Goal: Task Accomplishment & Management: Manage account settings

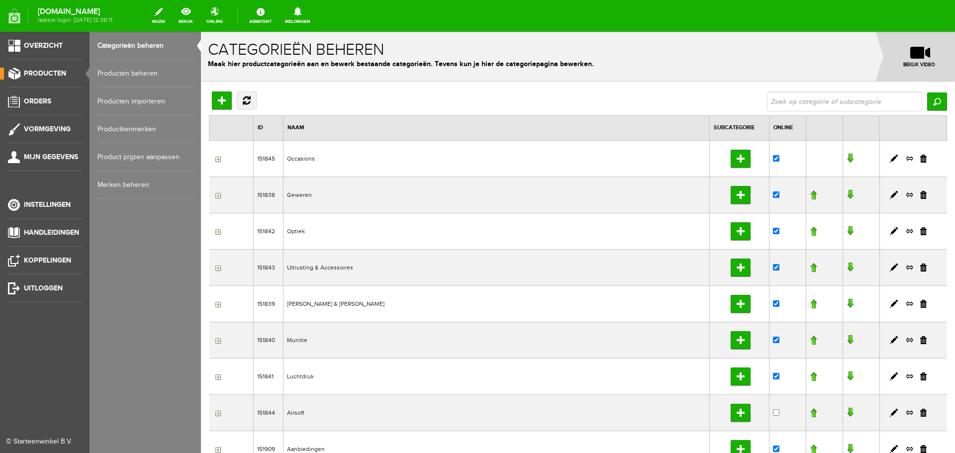
click at [133, 74] on link "Producten beheren" at bounding box center [146, 74] width 96 height 28
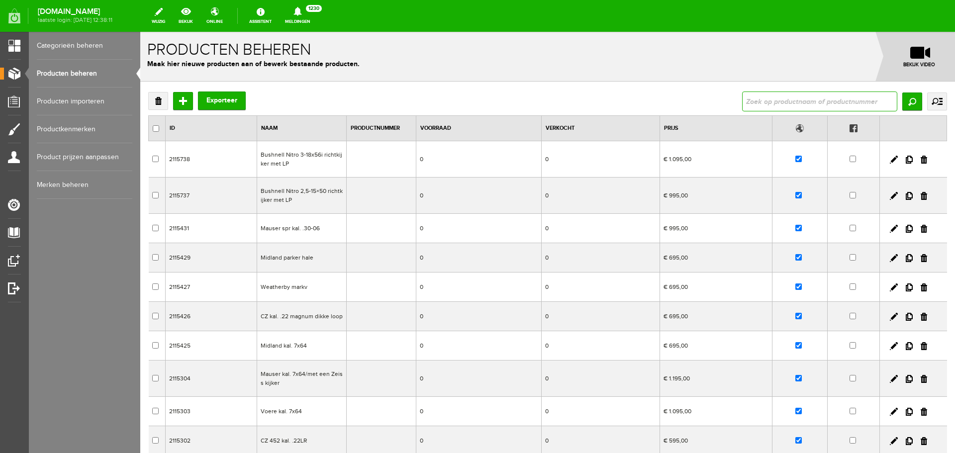
click at [764, 102] on input "text" at bounding box center [819, 102] width 155 height 20
type input "FN 502"
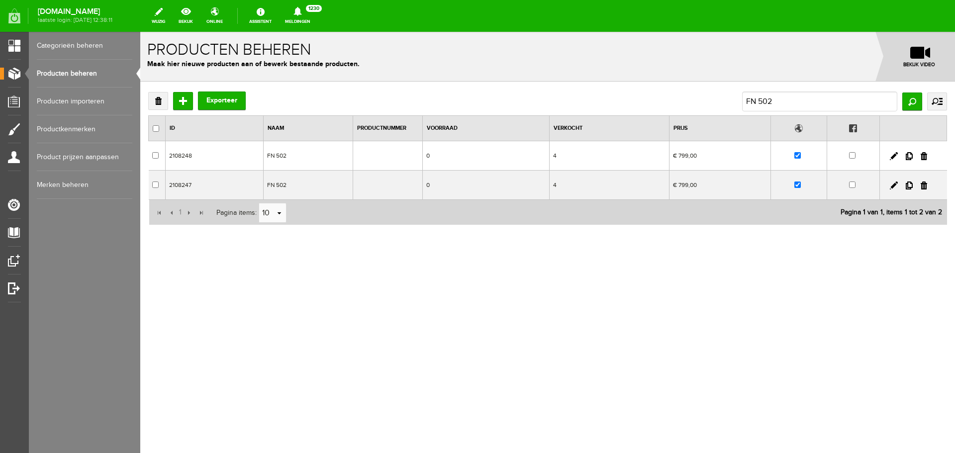
click at [602, 163] on td "4" at bounding box center [609, 155] width 120 height 29
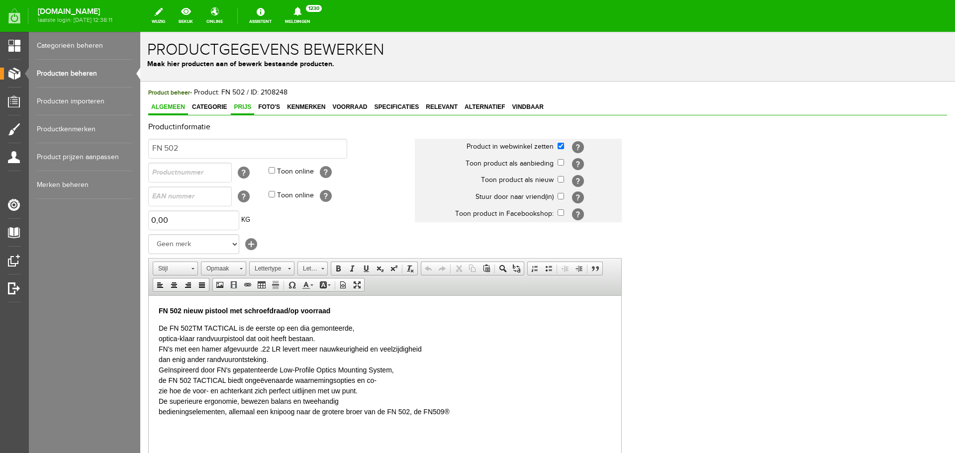
click at [239, 103] on span "Prijs" at bounding box center [242, 106] width 23 height 7
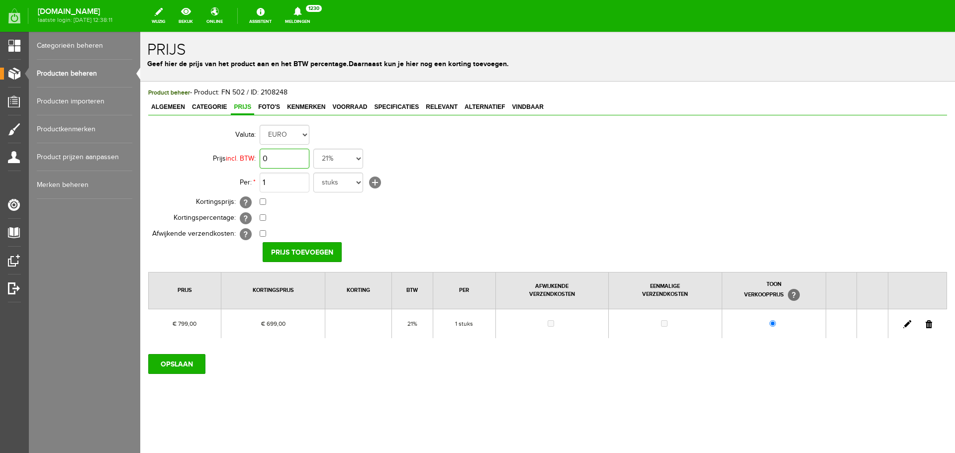
click at [290, 159] on input "0" at bounding box center [285, 159] width 50 height 20
type input "€ 799,00"
click at [263, 203] on input "checkbox" at bounding box center [263, 202] width 6 height 6
checkbox input "true"
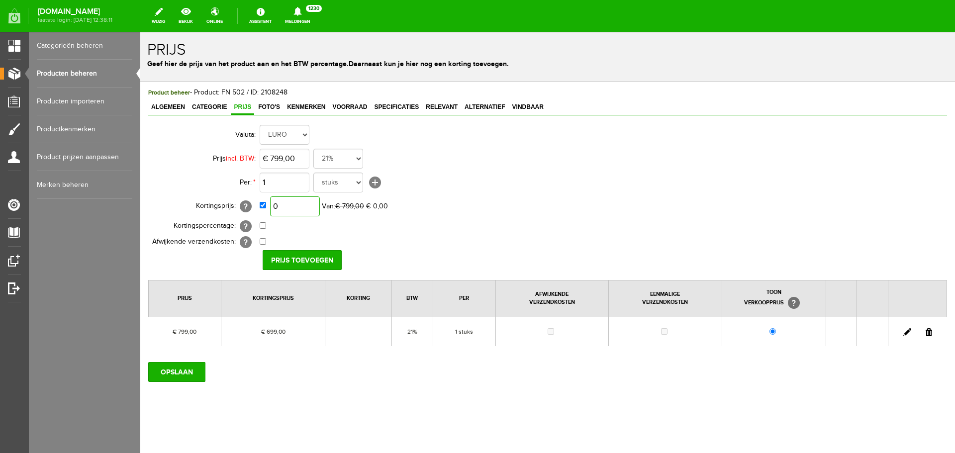
click at [301, 210] on input "0" at bounding box center [295, 207] width 50 height 20
type input "€ 499,00"
click at [307, 256] on input "Prijs toevoegen" at bounding box center [302, 260] width 79 height 20
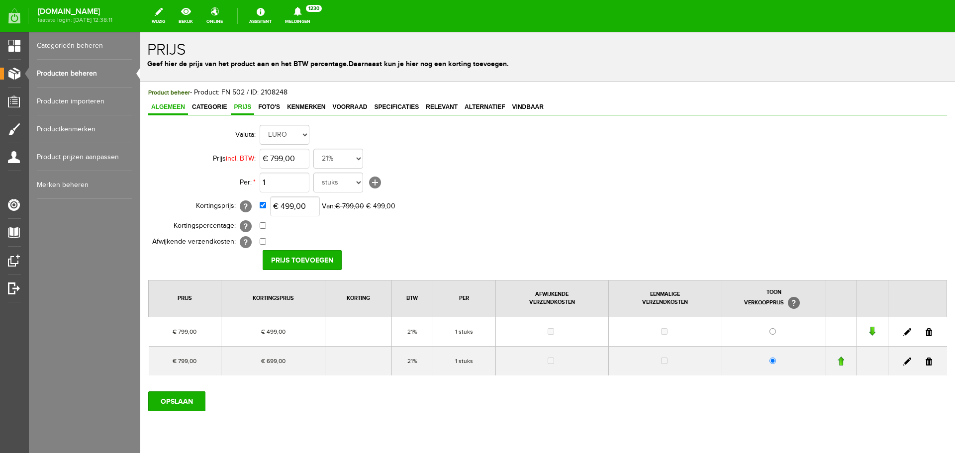
click at [184, 105] on span "Algemeen" at bounding box center [168, 106] width 40 height 7
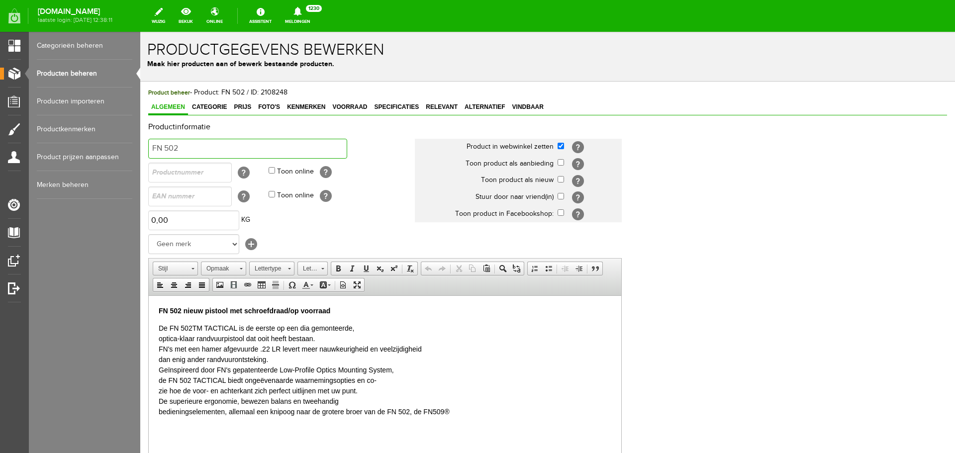
click at [199, 143] on input "FN 502" at bounding box center [247, 149] width 199 height 20
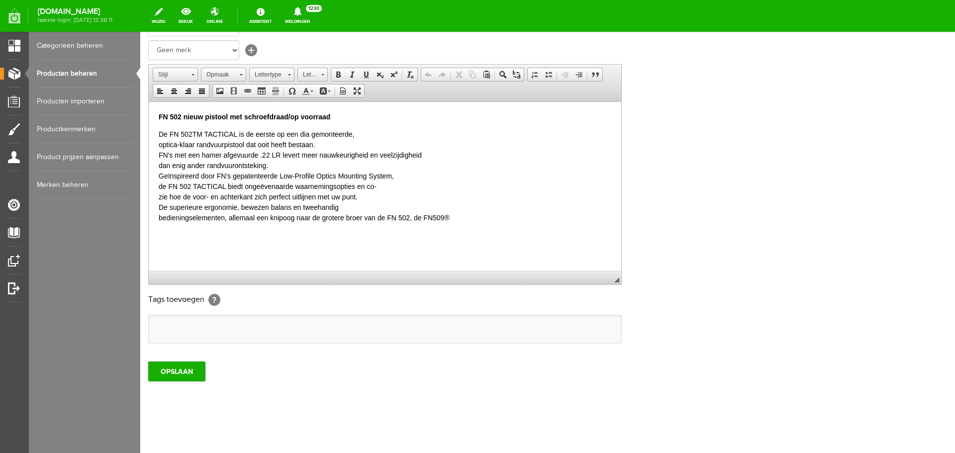
scroll to position [196, 0]
type input "FN 502 .22 lr"
click at [185, 373] on input "OPSLAAN" at bounding box center [176, 370] width 57 height 20
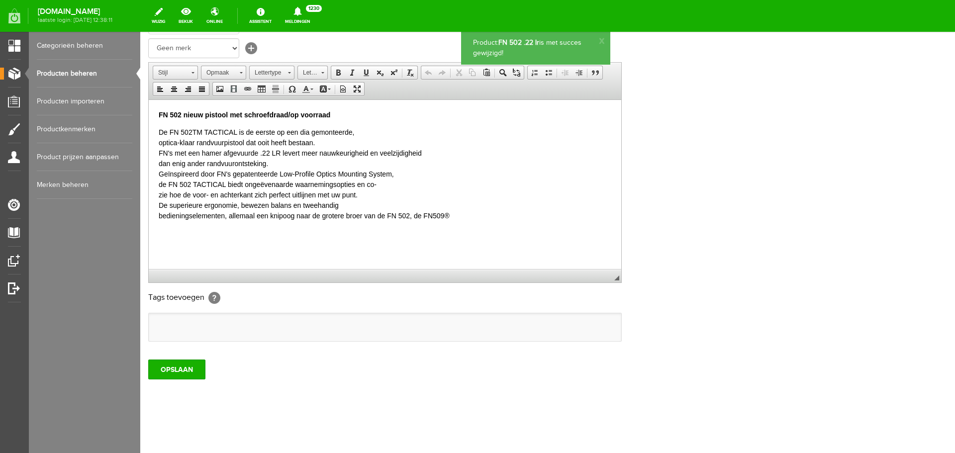
scroll to position [0, 0]
click at [97, 69] on link "Producten beheren" at bounding box center [85, 74] width 96 height 28
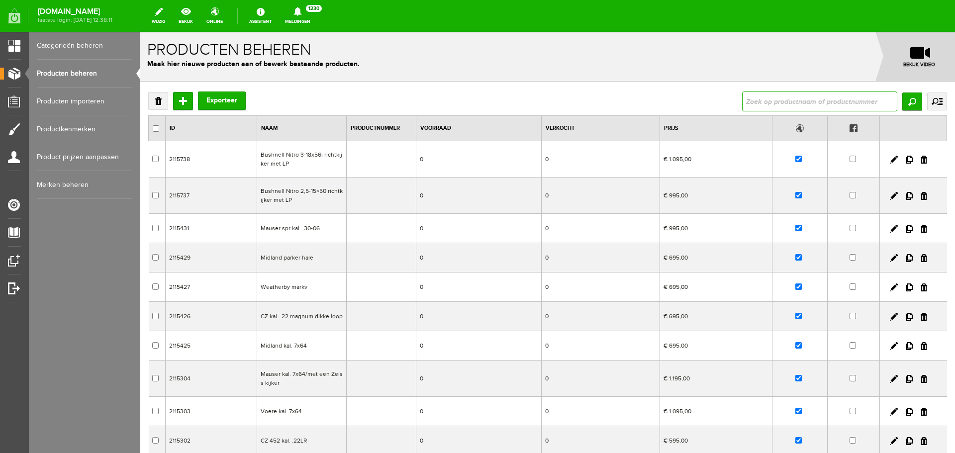
click at [765, 98] on input "text" at bounding box center [819, 102] width 155 height 20
type input "502"
click at [903, 99] on input "Zoeken" at bounding box center [913, 102] width 20 height 18
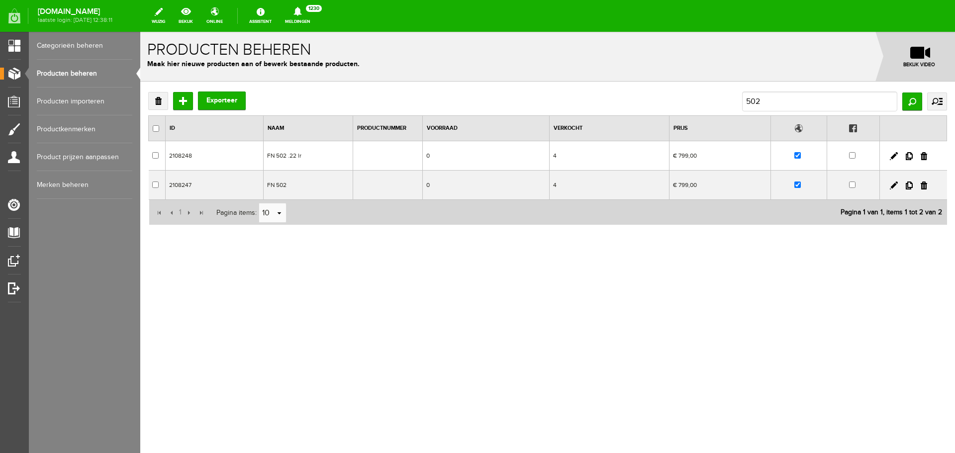
click at [743, 183] on td "€ 799,00" at bounding box center [720, 185] width 101 height 29
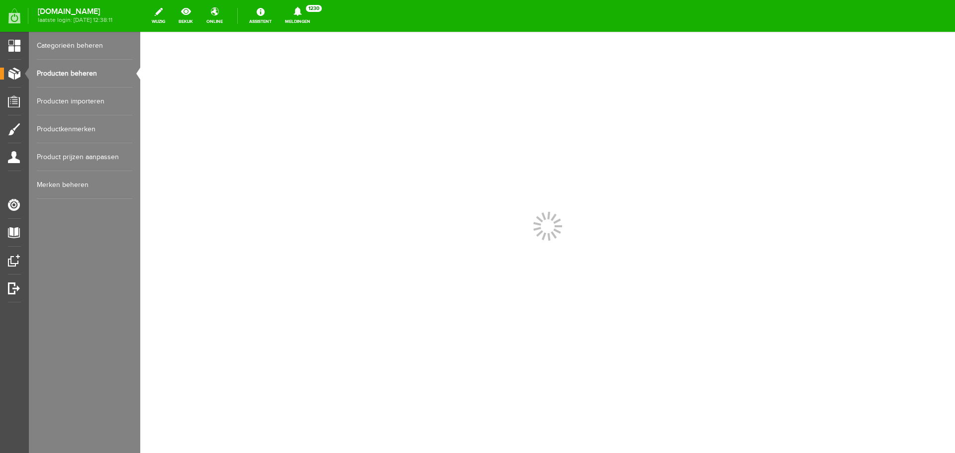
click at [743, 183] on div at bounding box center [547, 242] width 815 height 421
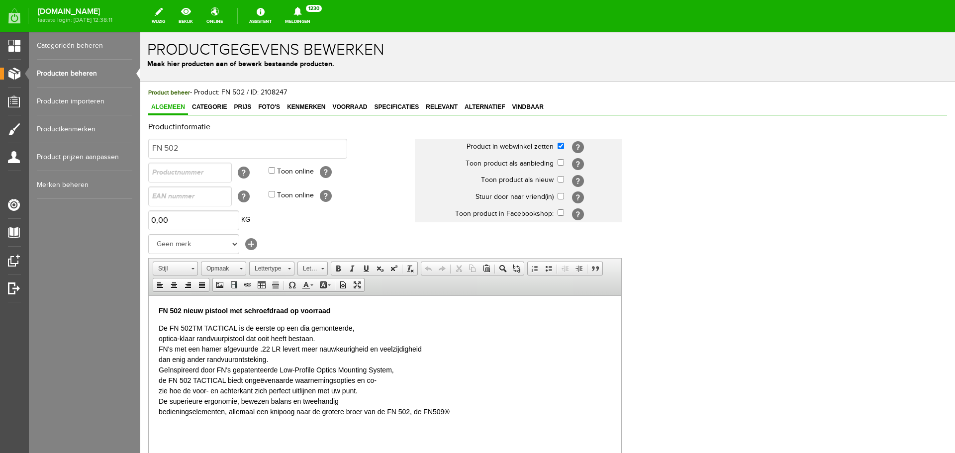
click at [343, 309] on p "FN 502 nieuw pistool met schroefdraad op voorraad" at bounding box center [385, 311] width 453 height 10
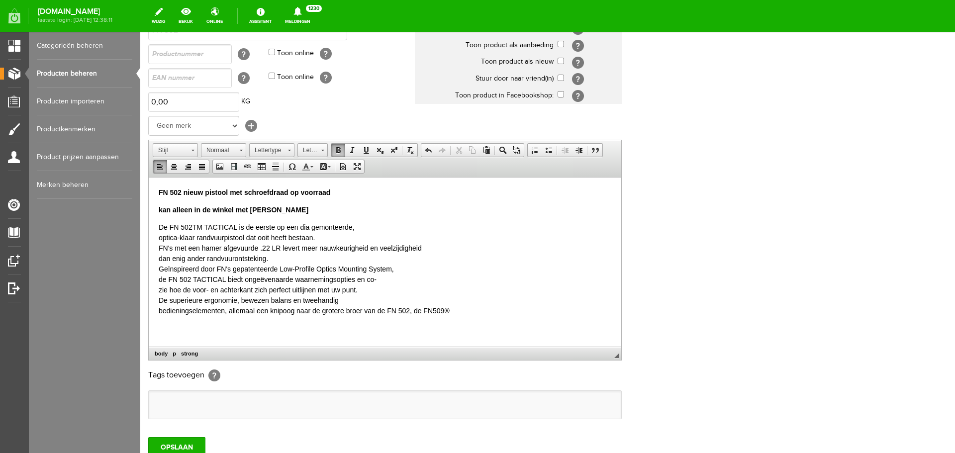
scroll to position [149, 0]
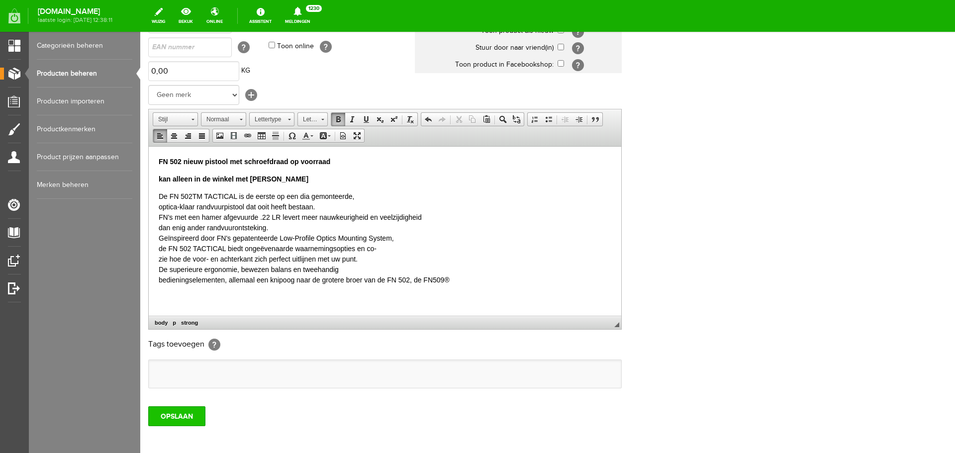
click at [166, 413] on input "OPSLAAN" at bounding box center [176, 417] width 57 height 20
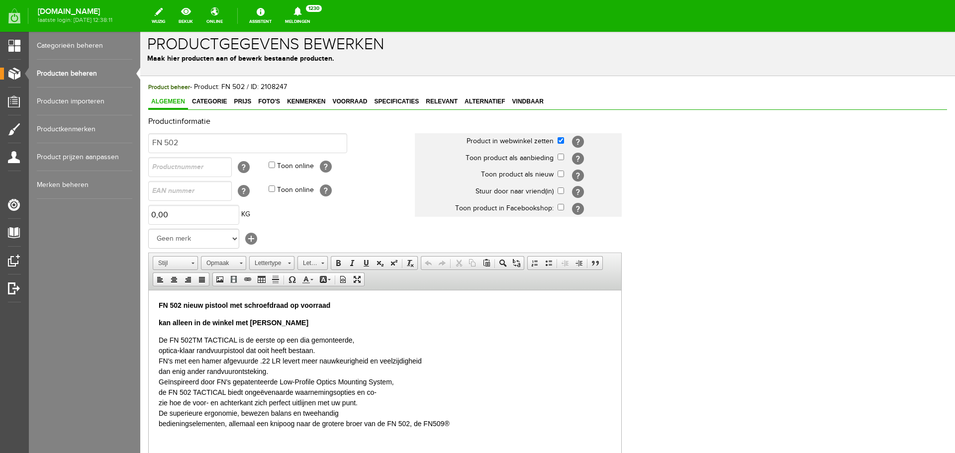
scroll to position [0, 0]
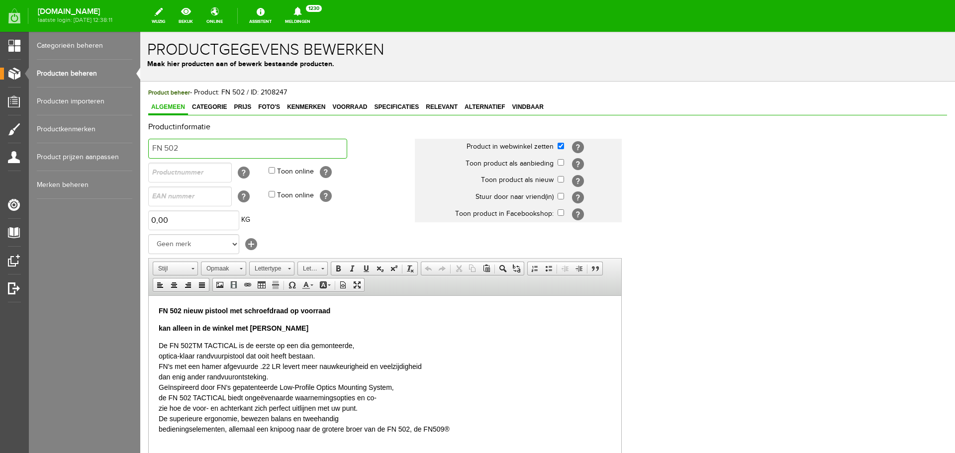
click at [183, 149] on input "FN 502" at bounding box center [247, 149] width 199 height 20
type input "FN 502 .22LR"
click at [248, 106] on span "Prijs" at bounding box center [242, 106] width 23 height 7
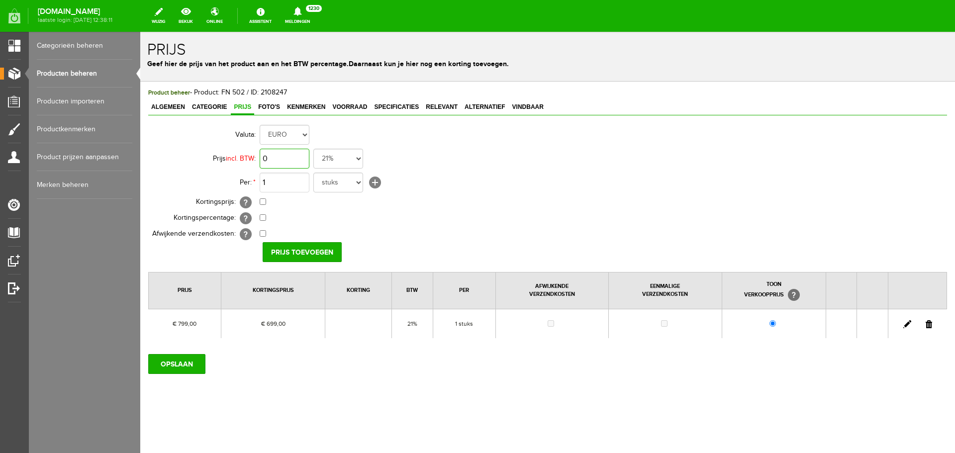
click at [296, 159] on input "0" at bounding box center [285, 159] width 50 height 20
type input "€ 799,00"
click at [263, 202] on input "checkbox" at bounding box center [263, 202] width 6 height 6
checkbox input "true"
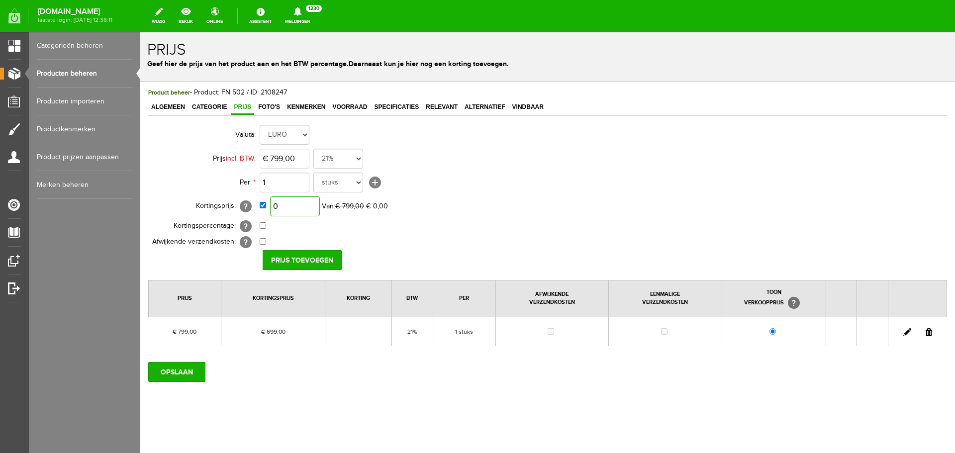
click at [302, 207] on input "0" at bounding box center [295, 207] width 50 height 20
type input "€ 499,00"
click at [309, 258] on input "Prijs toevoegen" at bounding box center [302, 260] width 79 height 20
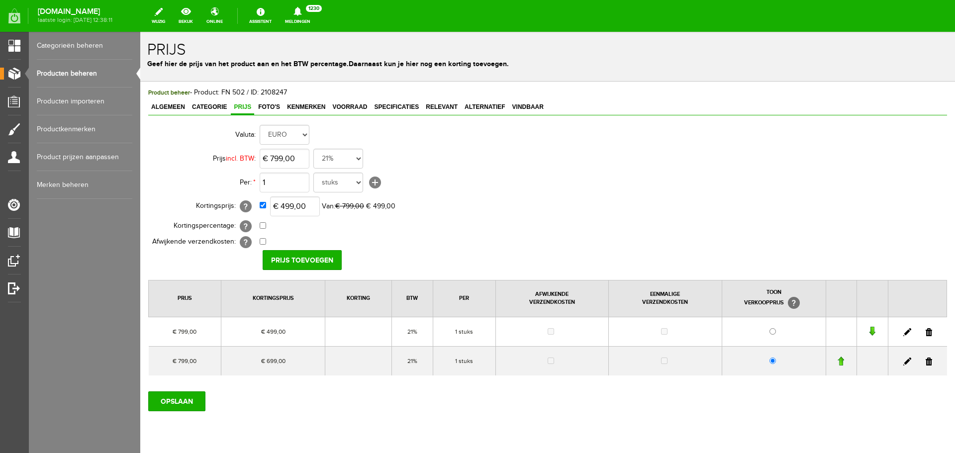
click at [926, 360] on link at bounding box center [929, 362] width 6 height 8
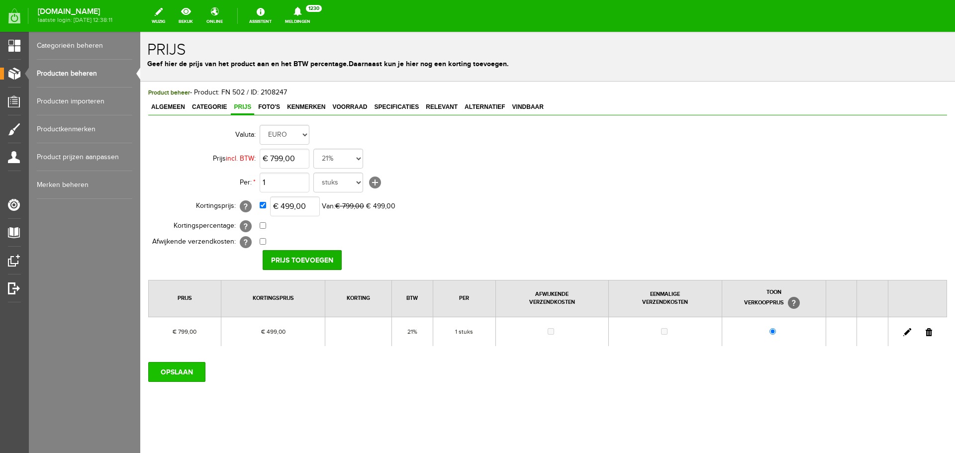
click at [184, 370] on input "OPSLAAN" at bounding box center [176, 372] width 57 height 20
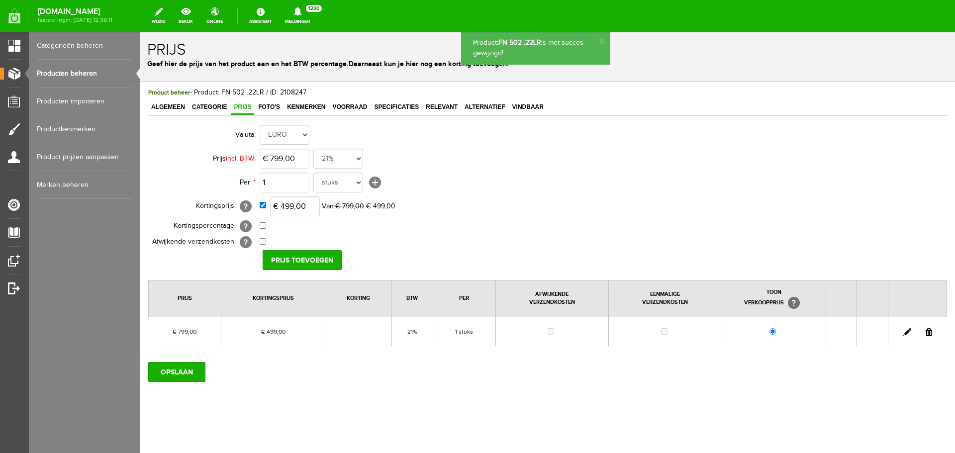
click at [219, 374] on div "OPSLAAN" at bounding box center [547, 368] width 799 height 28
click at [190, 372] on input "OPSLAAN" at bounding box center [176, 372] width 57 height 20
click at [99, 74] on link "Producten beheren" at bounding box center [85, 74] width 96 height 28
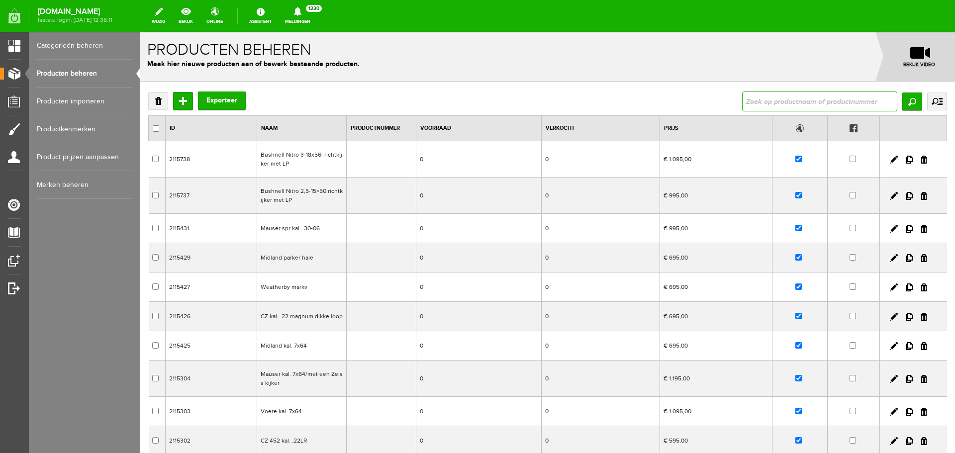
click at [777, 99] on input "text" at bounding box center [819, 102] width 155 height 20
type input "knal"
click at [903, 93] on input "Zoeken" at bounding box center [913, 102] width 20 height 18
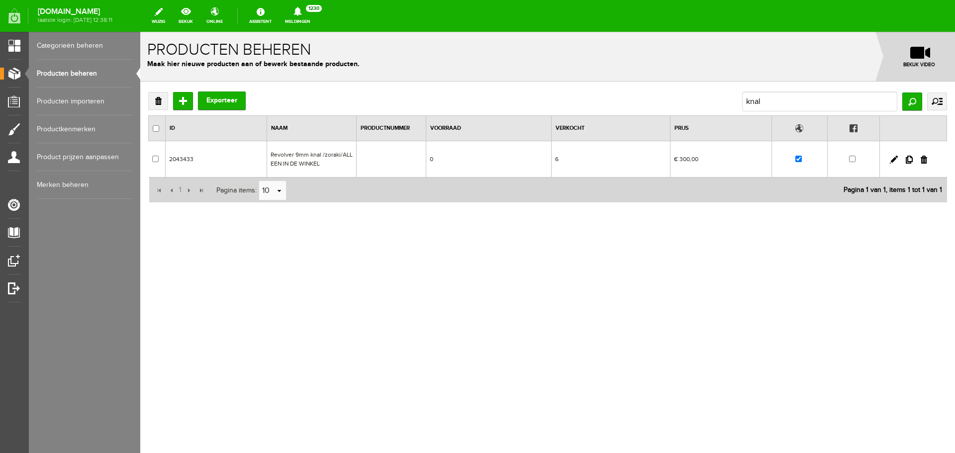
click at [335, 151] on td "Revolver 9mm knal /zoraki/ALLEEN IN DE WINKEL" at bounding box center [312, 159] width 90 height 36
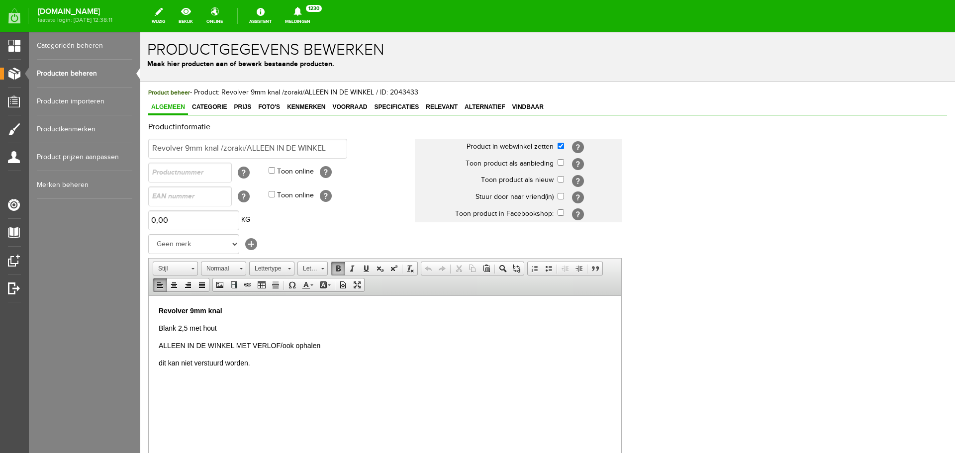
click at [233, 306] on p "Revolver 9mm knal" at bounding box center [385, 311] width 453 height 10
click at [222, 328] on p "Blank 2,5 met hout" at bounding box center [385, 328] width 453 height 10
click at [272, 344] on p "dit kan niet verstuurd worden." at bounding box center [385, 345] width 453 height 10
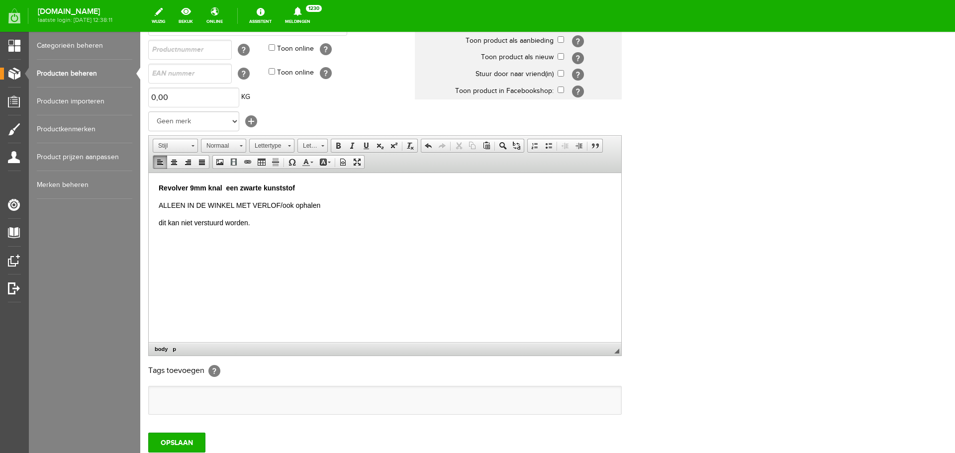
scroll to position [149, 0]
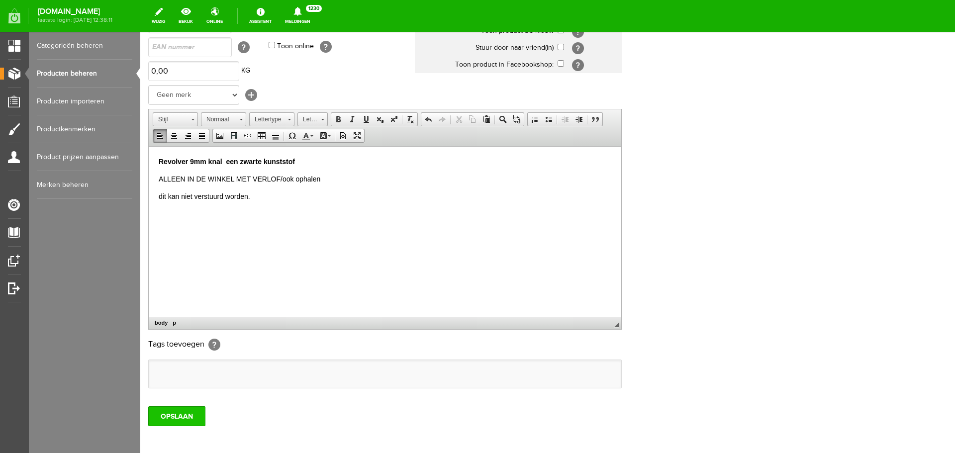
click at [187, 415] on input "OPSLAAN" at bounding box center [176, 417] width 57 height 20
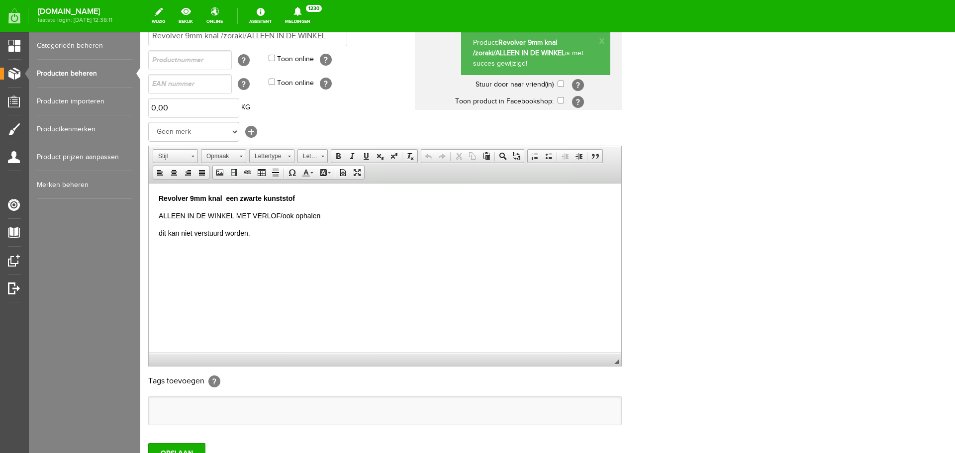
scroll to position [0, 0]
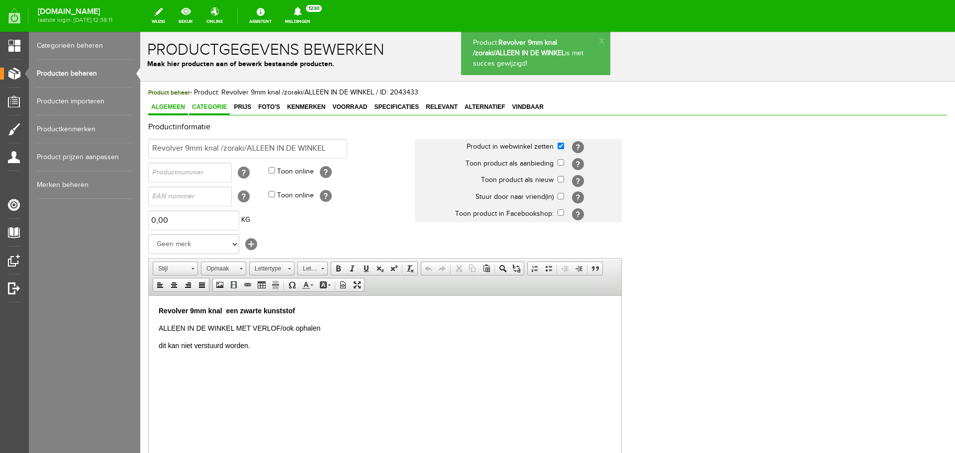
click at [225, 108] on span "Categorie" at bounding box center [209, 106] width 41 height 7
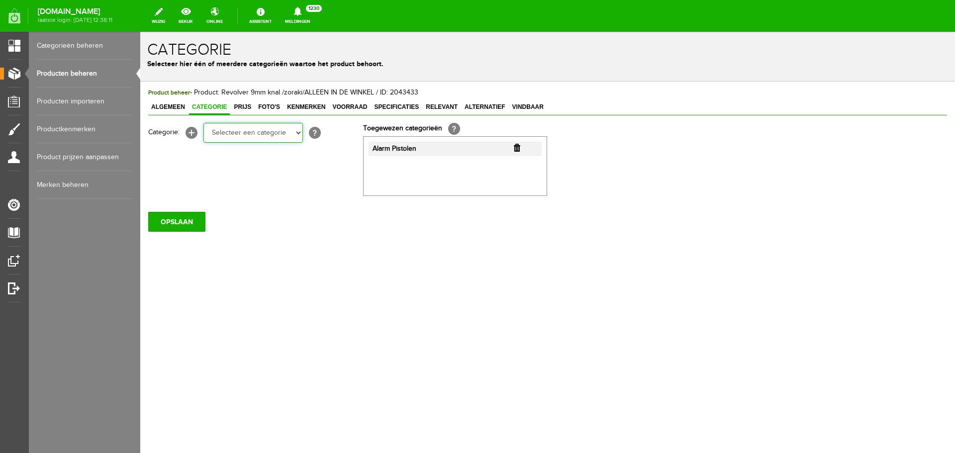
click at [301, 132] on select "Selecteer een categorie Occasions Occasions Choke's Occasions alarmpistolen Occ…" at bounding box center [254, 133] width 100 height 20
select select "282209"
click at [204, 123] on select "Selecteer een categorie Occasions Occasions Choke's Occasions alarmpistolen Occ…" at bounding box center [254, 133] width 100 height 20
click at [200, 220] on input "OPSLAAN" at bounding box center [176, 222] width 57 height 20
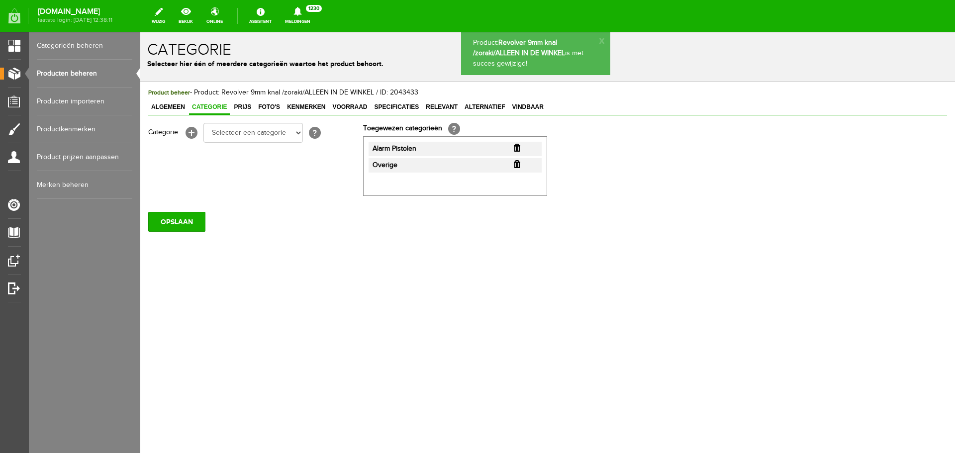
drag, startPoint x: 48, startPoint y: 71, endPoint x: 122, endPoint y: 70, distance: 73.6
click at [48, 71] on link "Producten beheren" at bounding box center [85, 74] width 96 height 28
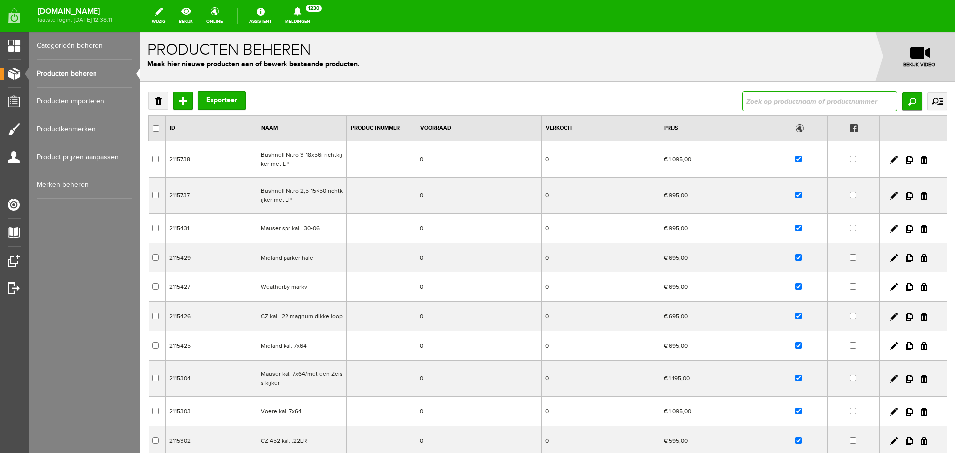
click at [820, 101] on input "text" at bounding box center [819, 102] width 155 height 20
type input "502"
click at [903, 99] on input "Zoeken" at bounding box center [913, 102] width 20 height 18
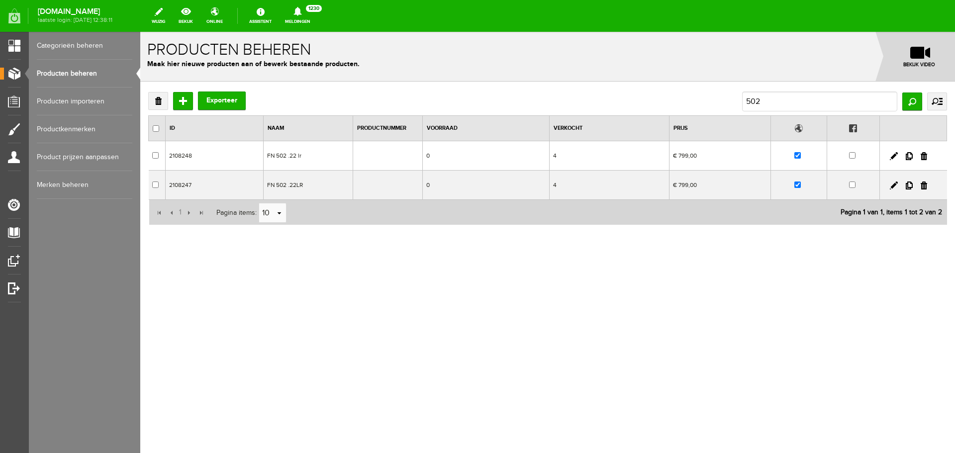
click at [367, 158] on td at bounding box center [388, 155] width 70 height 29
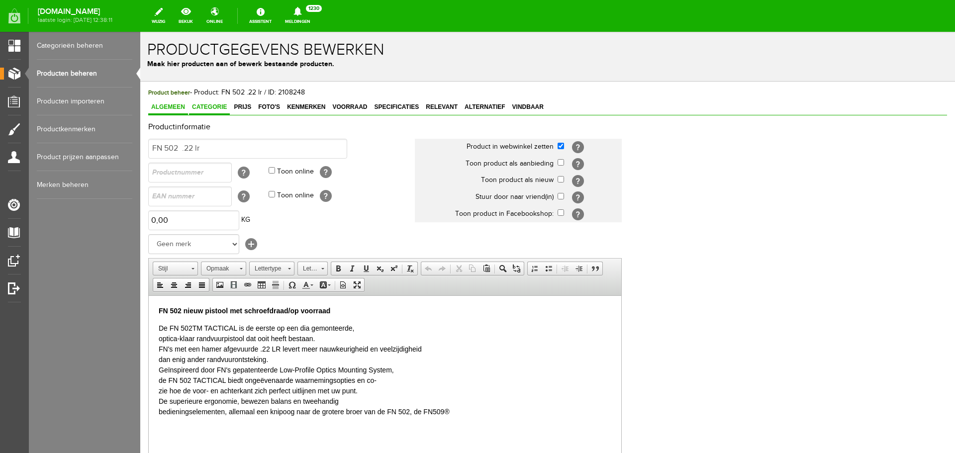
click at [222, 105] on span "Categorie" at bounding box center [209, 106] width 41 height 7
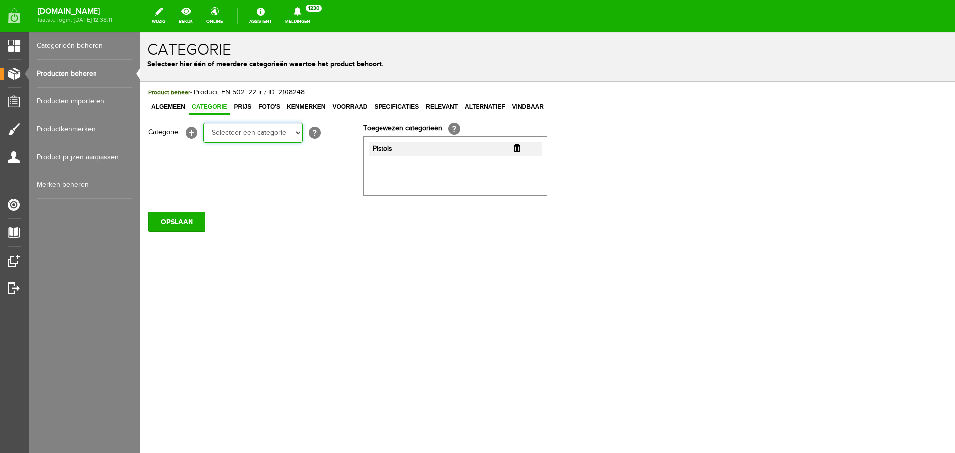
click at [298, 132] on select "Selecteer een categorie Occasions Occasions Choke's Occasions alarmpistolen Occ…" at bounding box center [254, 133] width 100 height 20
select select "282209"
click at [204, 123] on select "Selecteer een categorie Occasions Occasions Choke's Occasions alarmpistolen Occ…" at bounding box center [254, 133] width 100 height 20
click at [188, 220] on input "OPSLAAN" at bounding box center [176, 222] width 57 height 20
click at [189, 220] on input "OPSLAAN" at bounding box center [176, 222] width 57 height 20
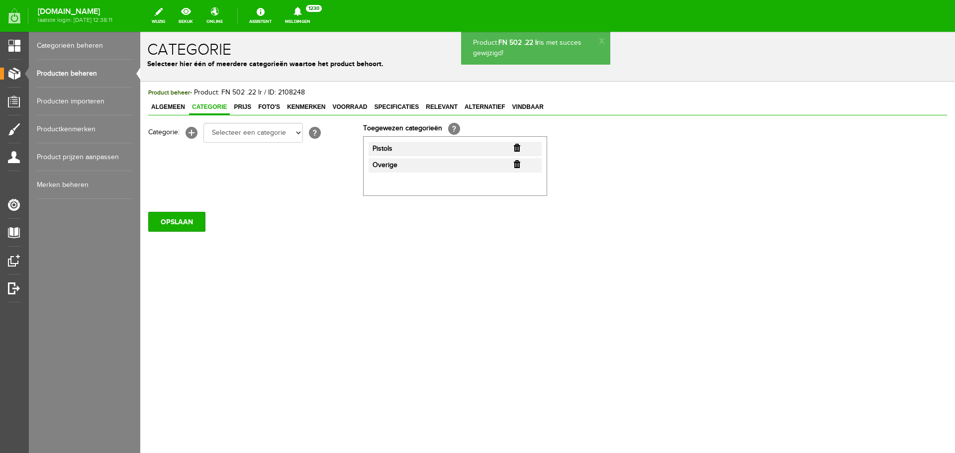
click at [90, 67] on link "Producten beheren" at bounding box center [85, 74] width 96 height 28
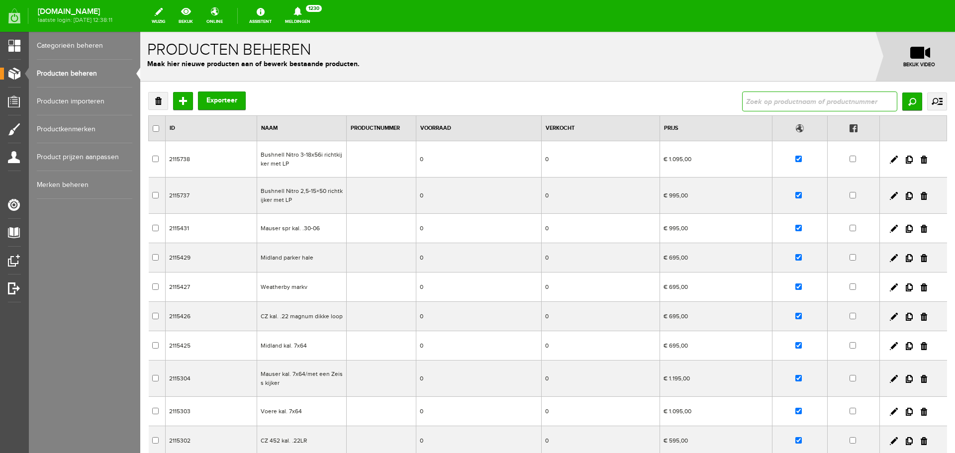
click at [786, 106] on input "text" at bounding box center [819, 102] width 155 height 20
type input "502"
click at [903, 100] on input "Zoeken" at bounding box center [913, 102] width 20 height 18
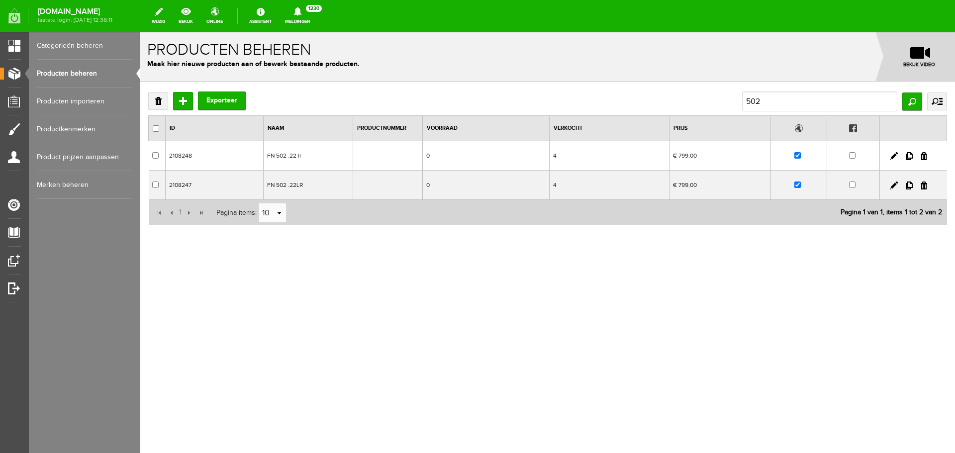
click at [317, 162] on td "FN 502 .22 lr" at bounding box center [308, 155] width 90 height 29
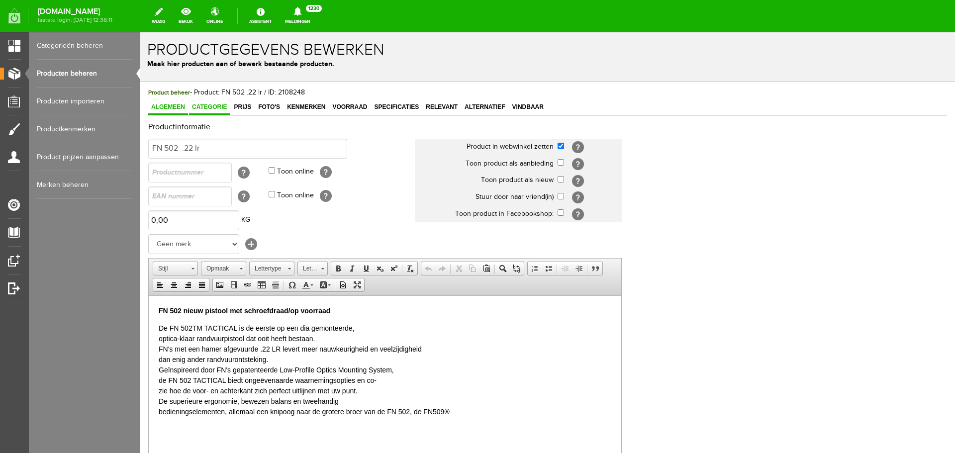
click at [223, 107] on span "Categorie" at bounding box center [209, 106] width 41 height 7
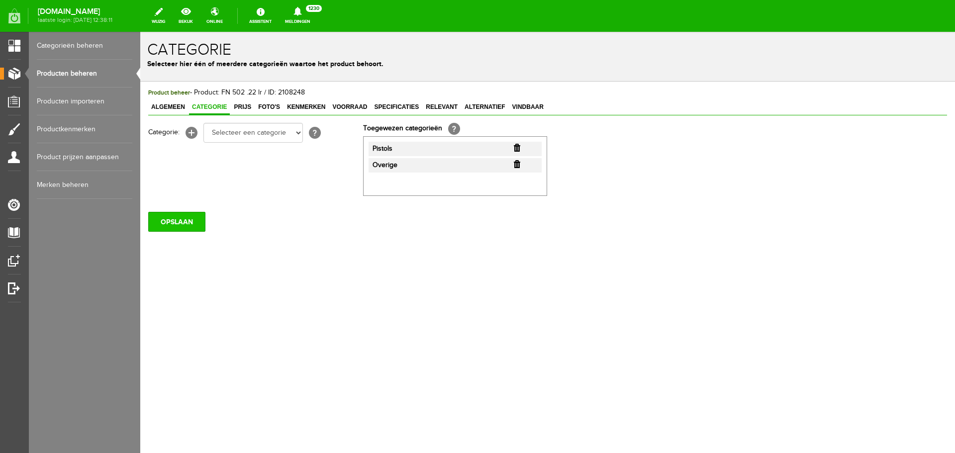
click at [185, 218] on input "OPSLAAN" at bounding box center [176, 222] width 57 height 20
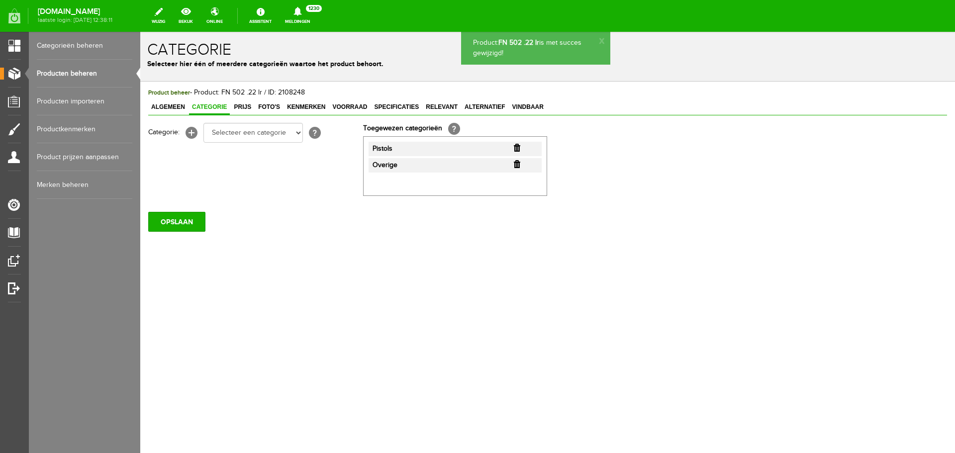
click at [95, 74] on link "Producten beheren" at bounding box center [85, 74] width 96 height 28
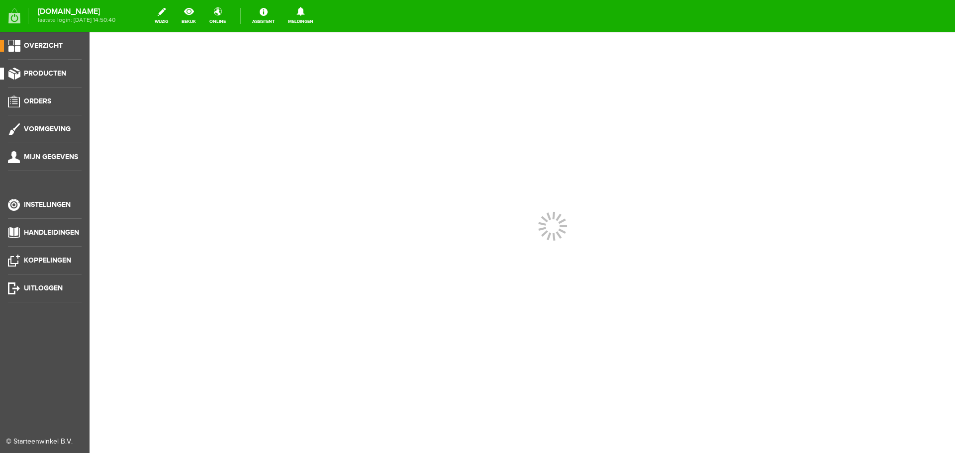
click at [64, 69] on span "Producten" at bounding box center [45, 73] width 42 height 8
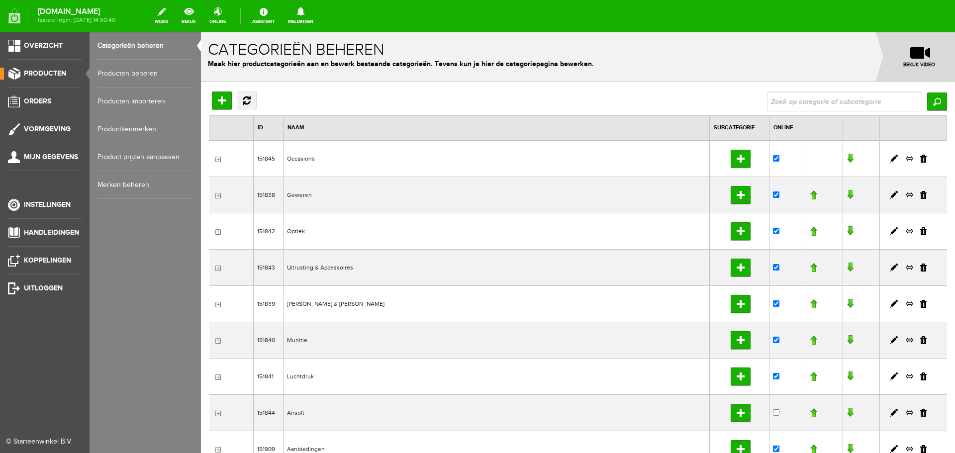
click at [114, 72] on link "Producten beheren" at bounding box center [146, 74] width 96 height 28
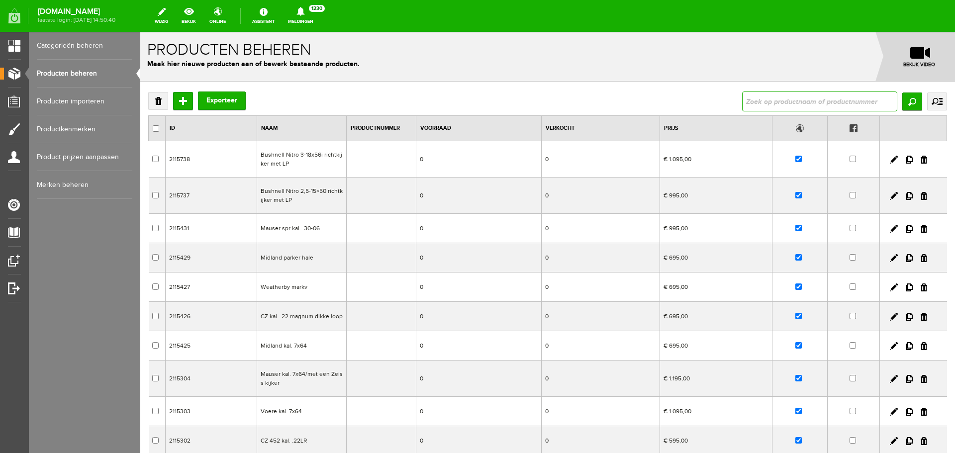
click at [800, 98] on input "text" at bounding box center [819, 102] width 155 height 20
click at [906, 105] on input "Zoeken" at bounding box center [913, 102] width 20 height 18
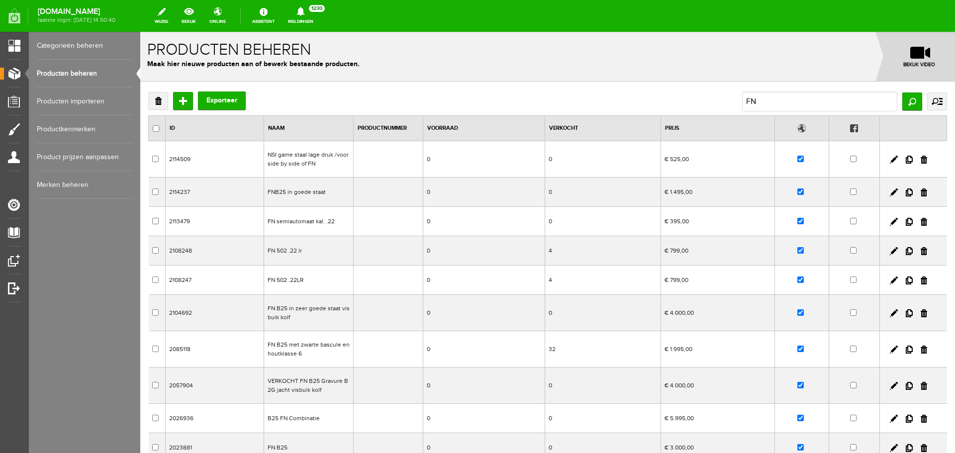
click at [325, 250] on td "FN 502 .22 lr" at bounding box center [309, 250] width 90 height 29
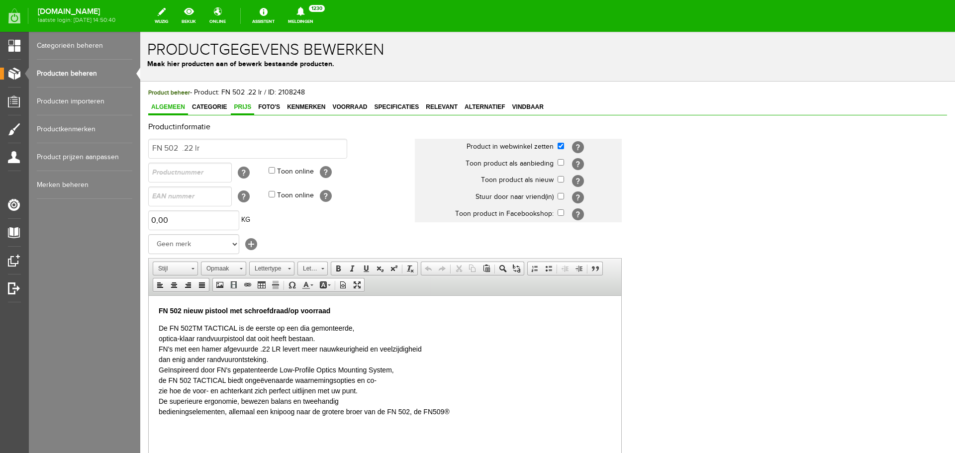
click at [248, 106] on span "Prijs" at bounding box center [242, 106] width 23 height 7
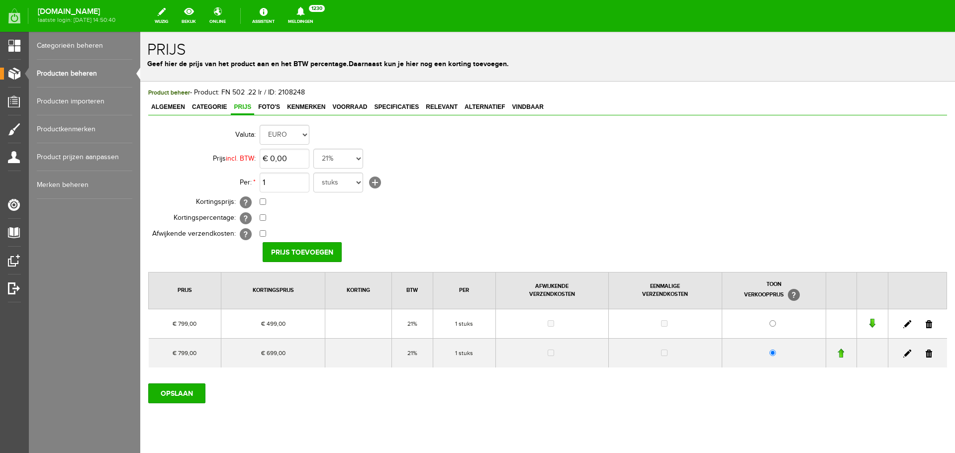
click at [926, 353] on link at bounding box center [929, 354] width 6 height 8
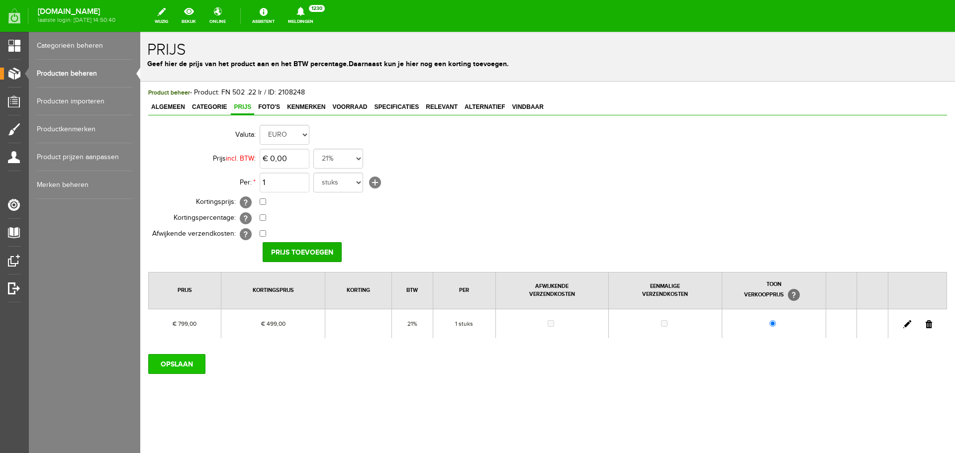
click at [186, 360] on input "OPSLAAN" at bounding box center [176, 364] width 57 height 20
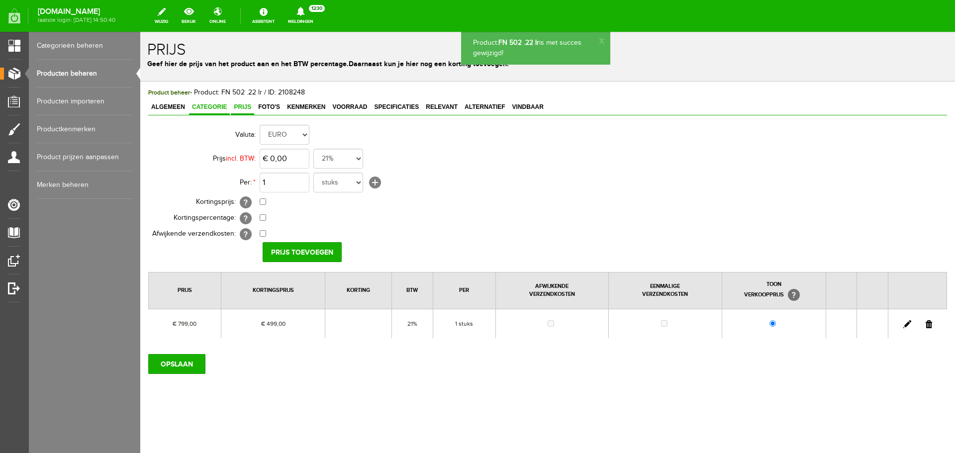
click at [218, 109] on span "Categorie" at bounding box center [209, 106] width 41 height 7
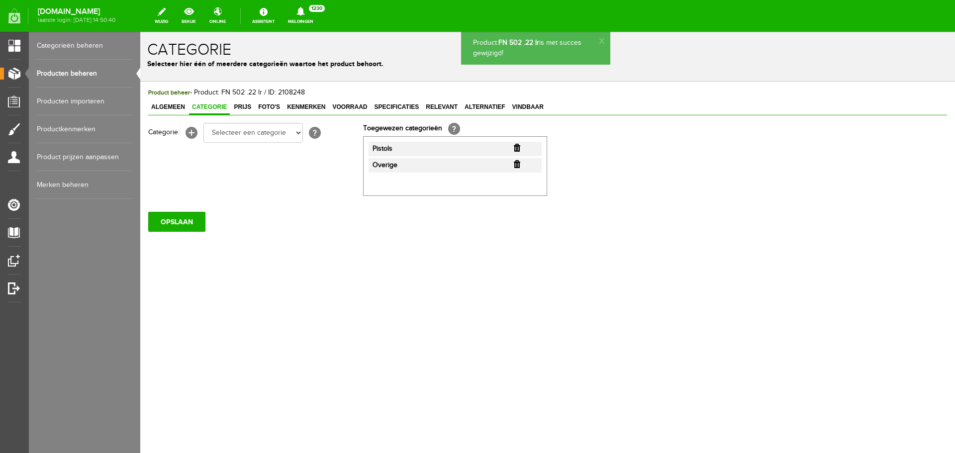
click at [94, 76] on link "Producten beheren" at bounding box center [85, 74] width 96 height 28
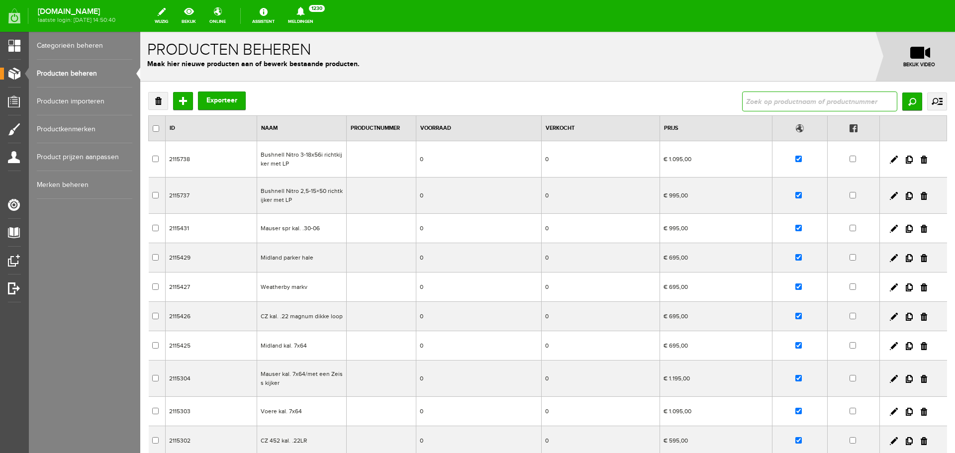
click at [751, 98] on input "text" at bounding box center [819, 102] width 155 height 20
type input "fn"
click at [903, 104] on input "Zoeken" at bounding box center [913, 102] width 20 height 18
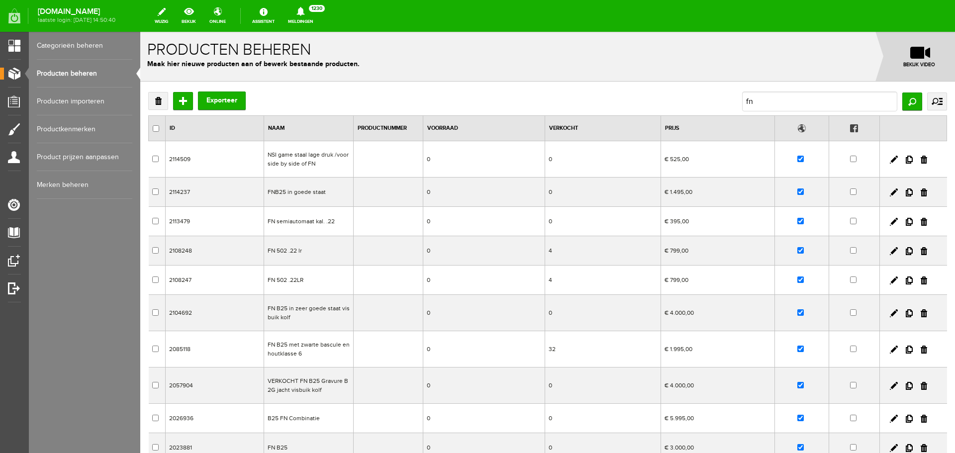
click at [674, 281] on td "€ 799,00" at bounding box center [718, 280] width 114 height 29
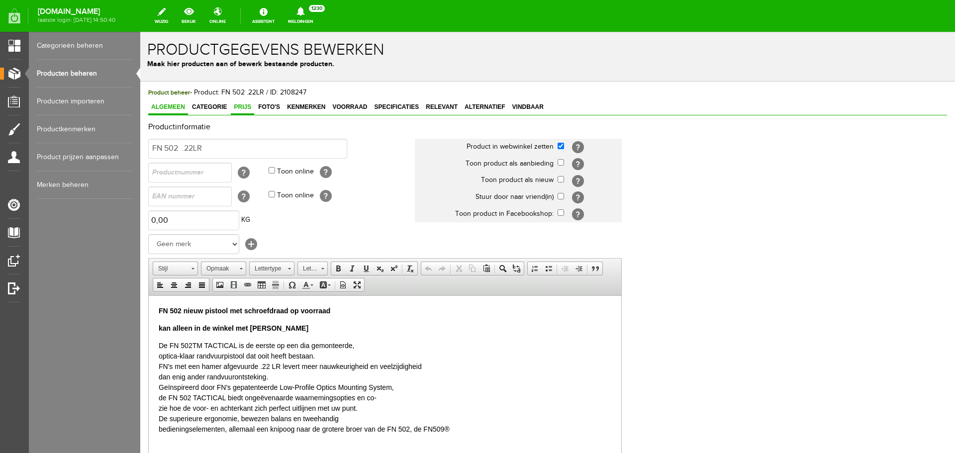
click at [246, 102] on link "Prijs" at bounding box center [242, 108] width 23 height 14
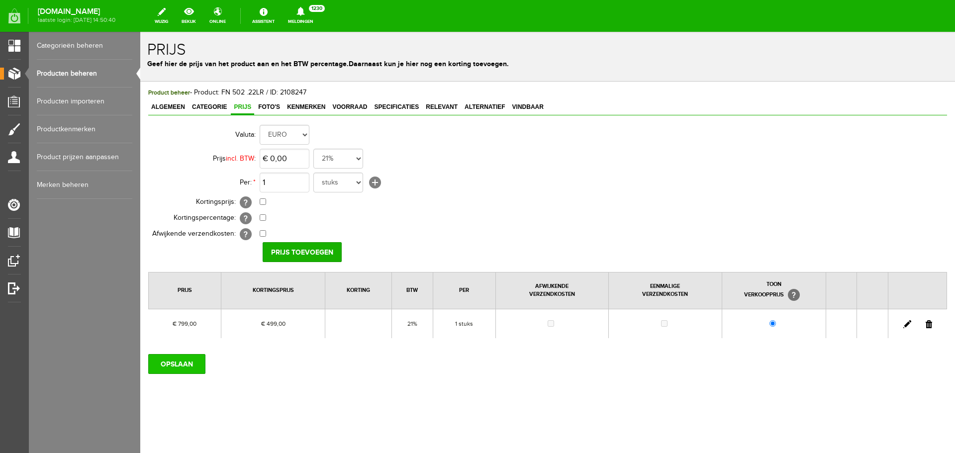
click at [187, 364] on input "OPSLAAN" at bounding box center [176, 364] width 57 height 20
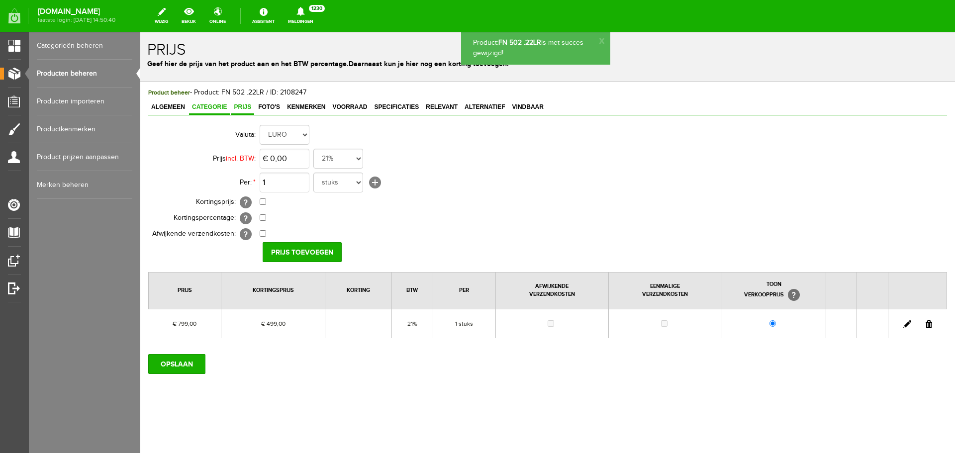
click at [220, 107] on span "Categorie" at bounding box center [209, 106] width 41 height 7
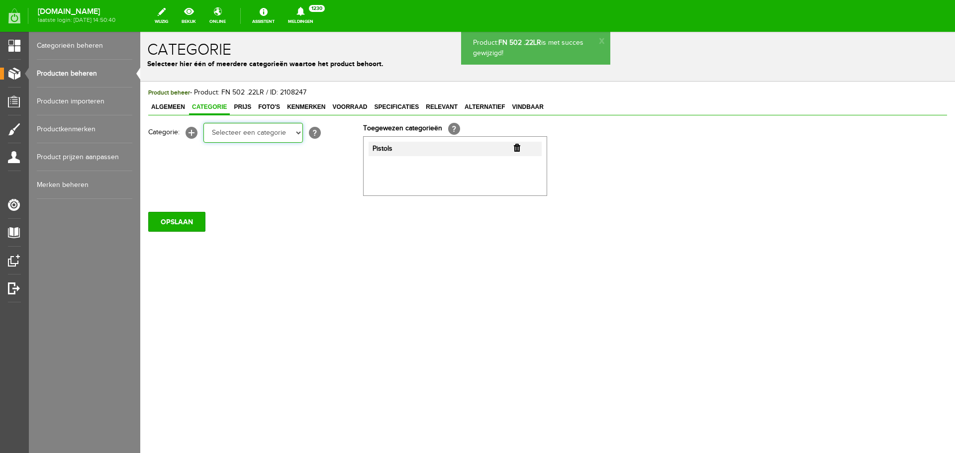
click at [296, 132] on select "Selecteer een categorie Occasions Occasions Choke's Occasions alarmpistolen Occ…" at bounding box center [254, 133] width 100 height 20
select select "282209"
click at [204, 123] on select "Selecteer een categorie Occasions Occasions Choke's Occasions alarmpistolen Occ…" at bounding box center [254, 133] width 100 height 20
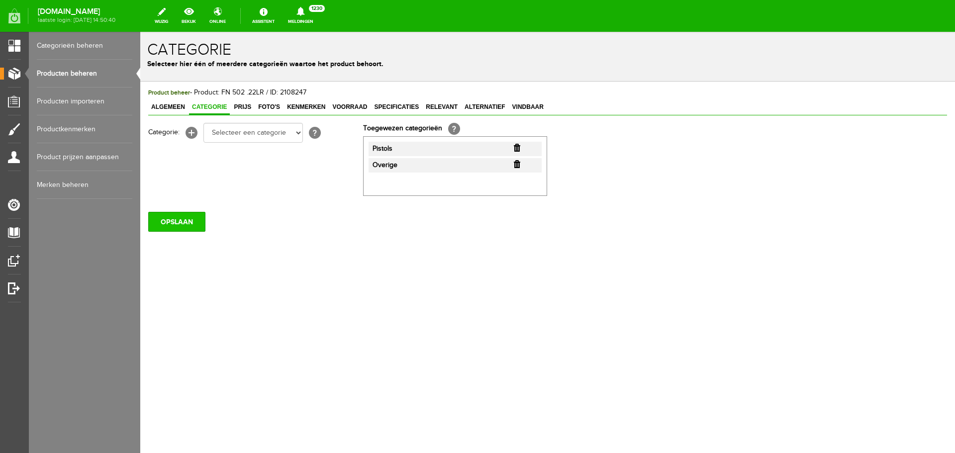
click at [169, 212] on input "OPSLAAN" at bounding box center [176, 222] width 57 height 20
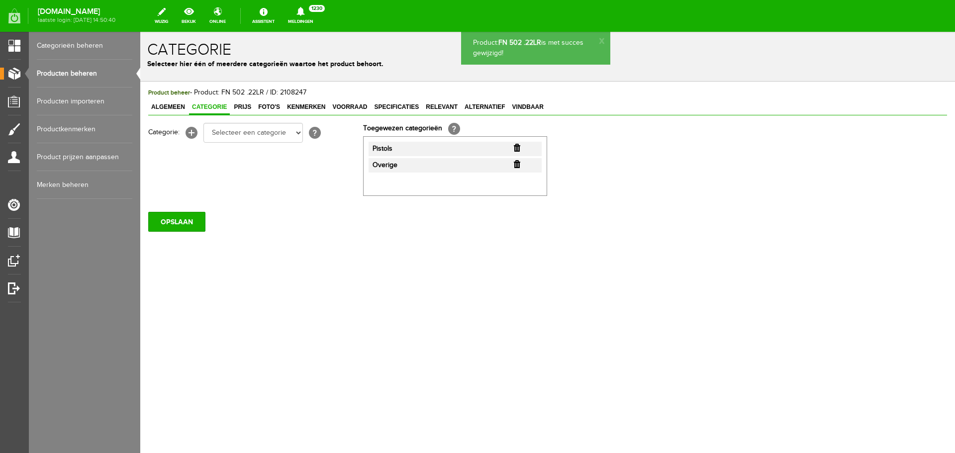
click at [71, 74] on link "Producten beheren" at bounding box center [85, 74] width 96 height 28
